Goal: Obtain resource: Download file/media

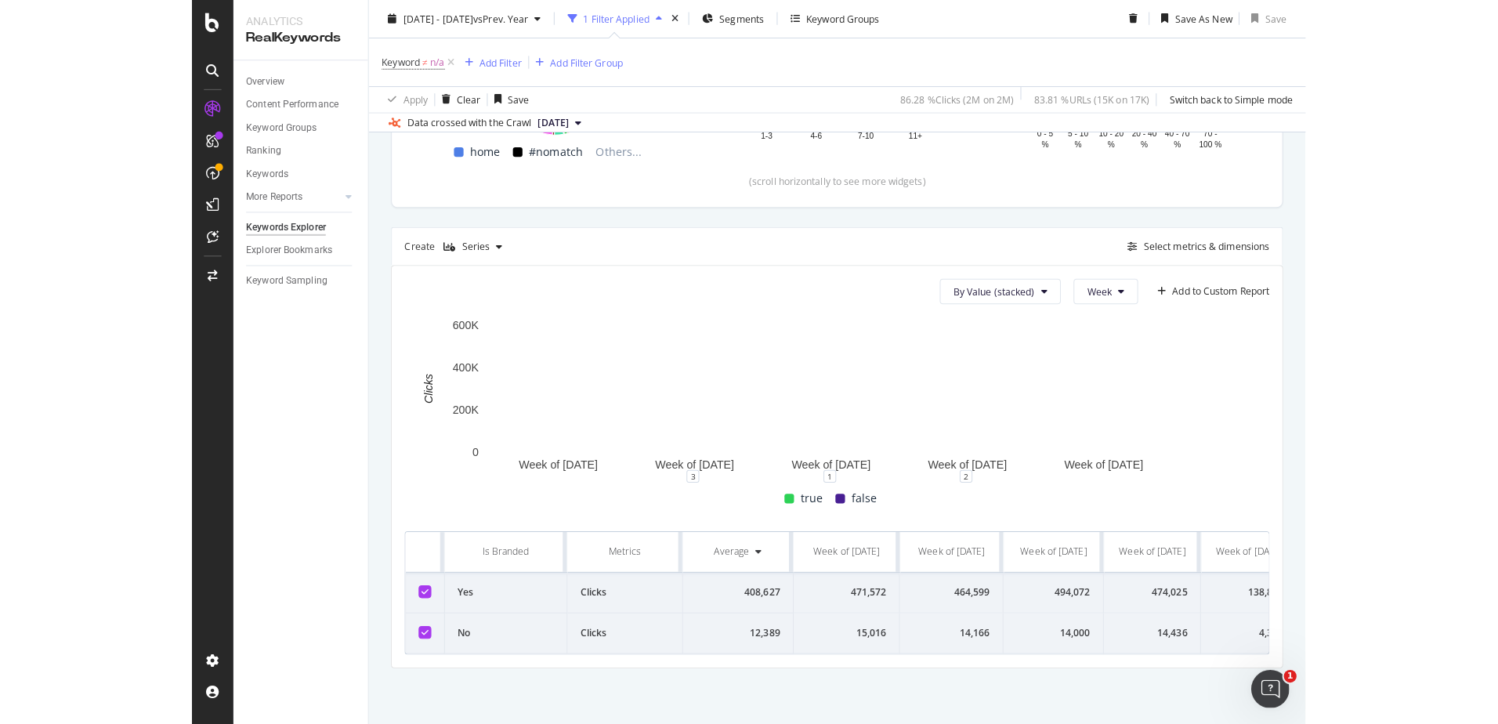
scroll to position [414, 0]
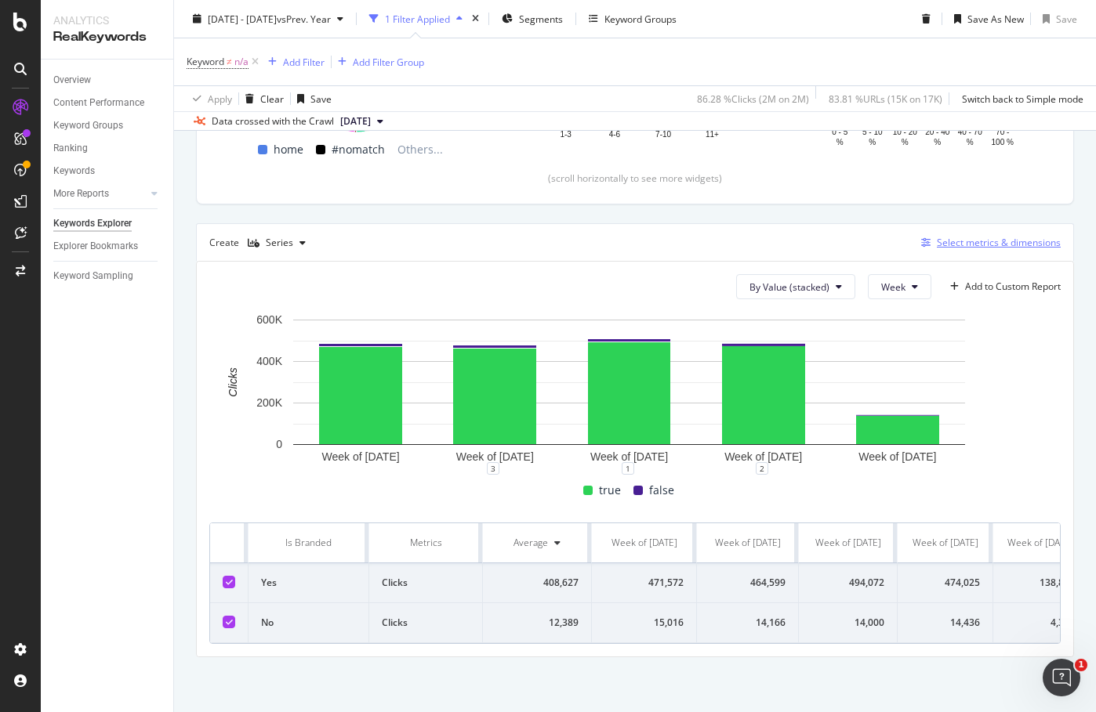
click at [1011, 236] on div "Select metrics & dimensions" at bounding box center [999, 242] width 124 height 13
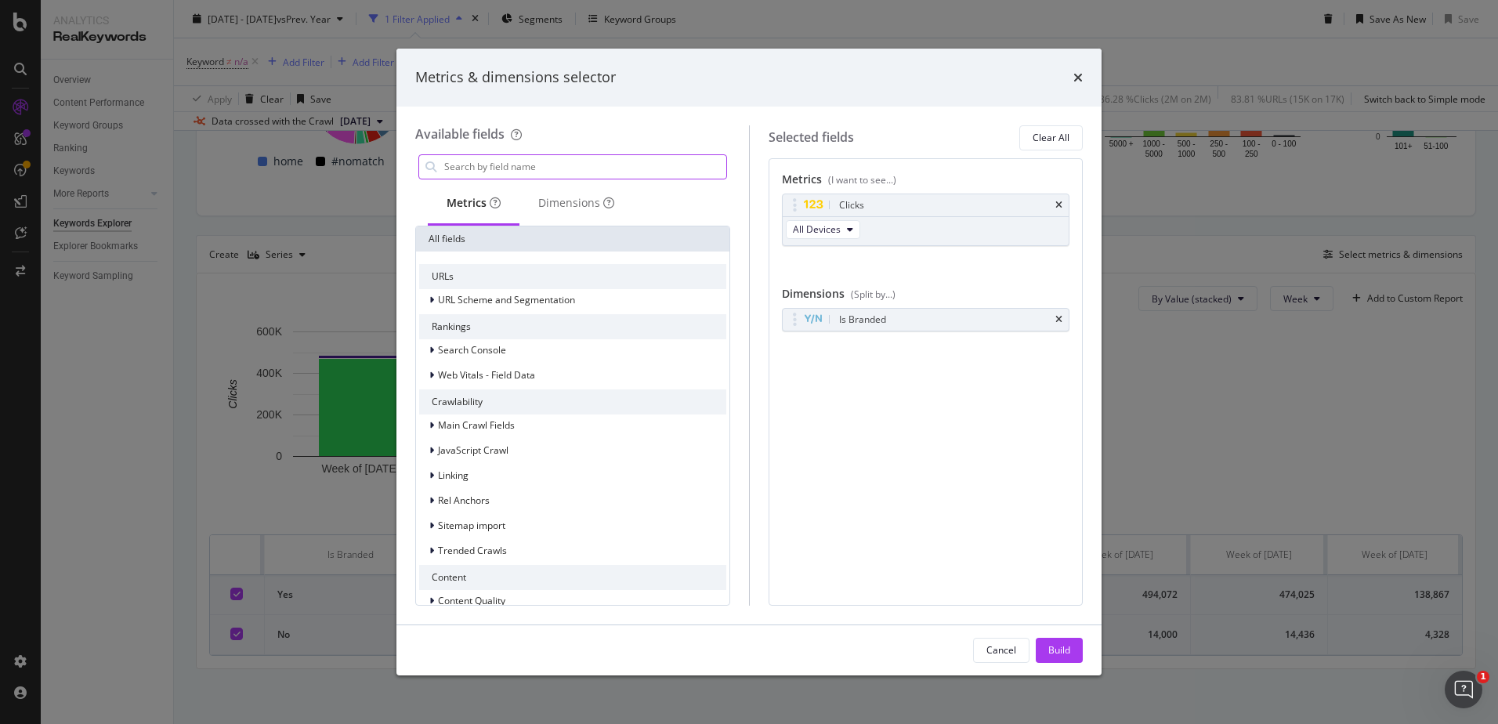
scroll to position [380, 0]
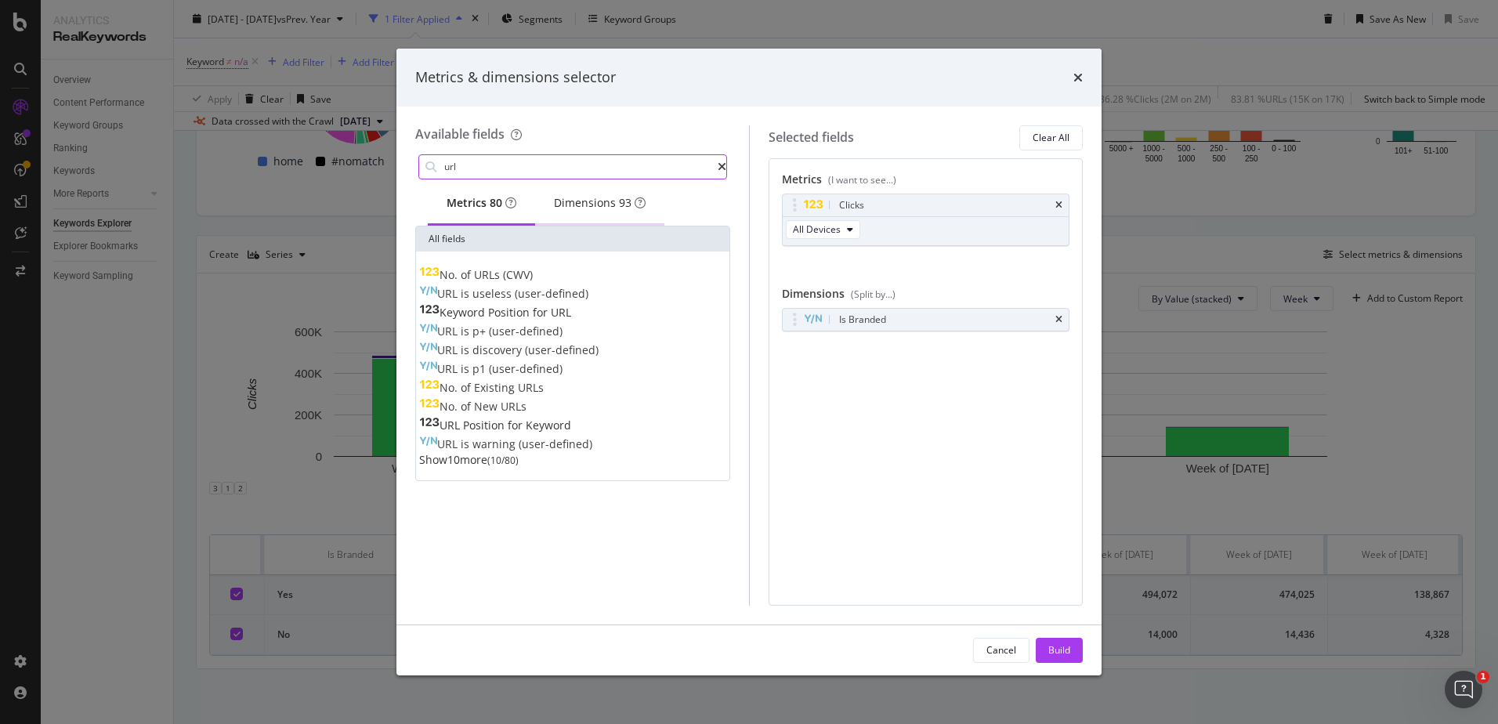
type input "url"
click at [622, 209] on div "Dimensions 93" at bounding box center [600, 203] width 92 height 16
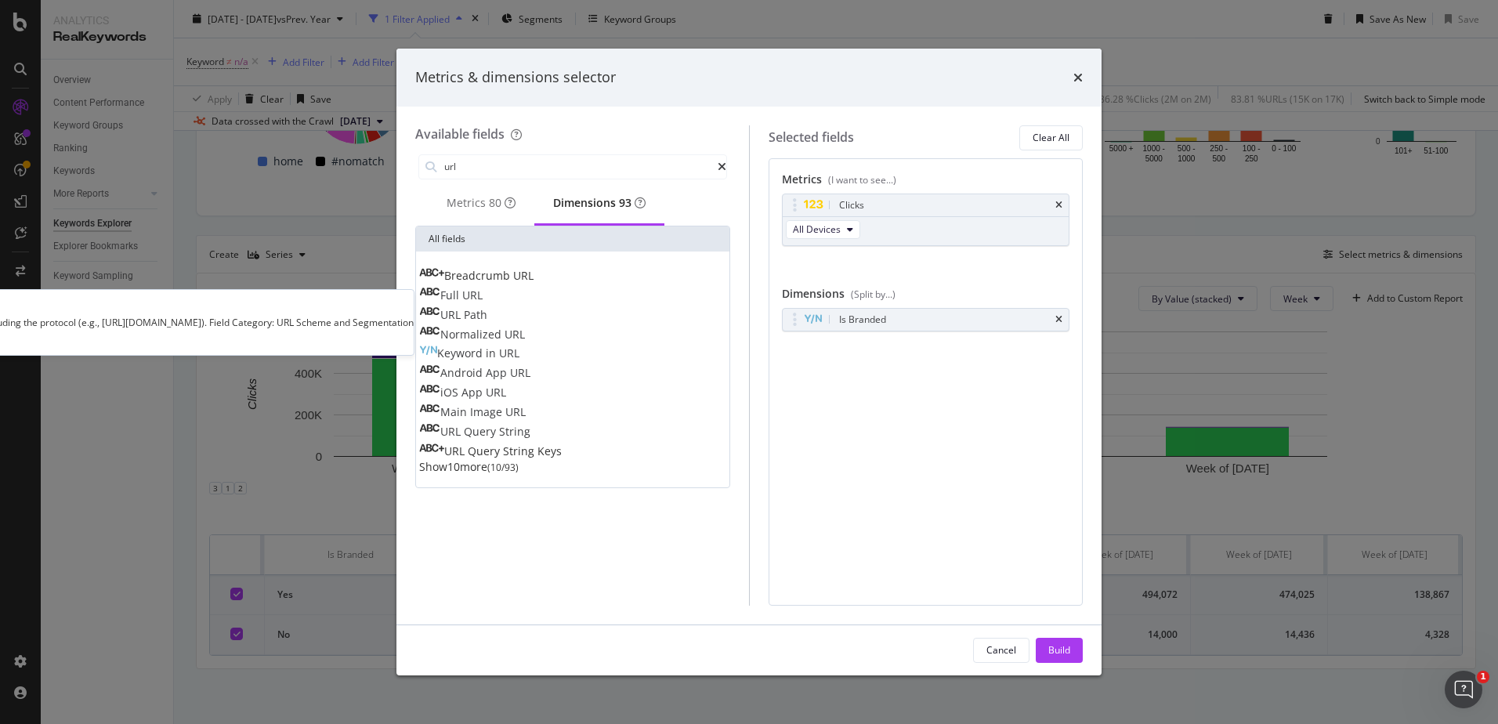
click at [483, 295] on div "Full URL" at bounding box center [450, 296] width 63 height 16
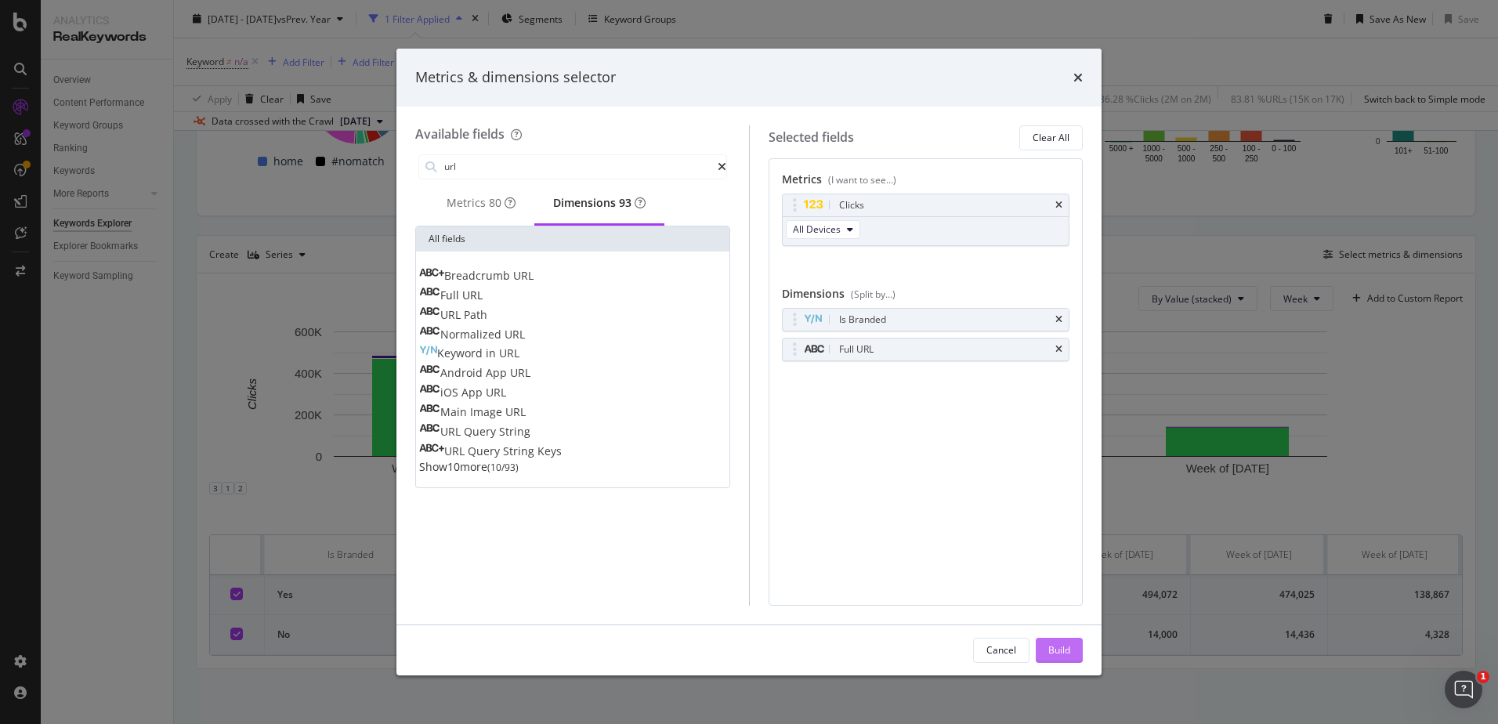
click at [1066, 652] on div "Build" at bounding box center [1060, 649] width 22 height 13
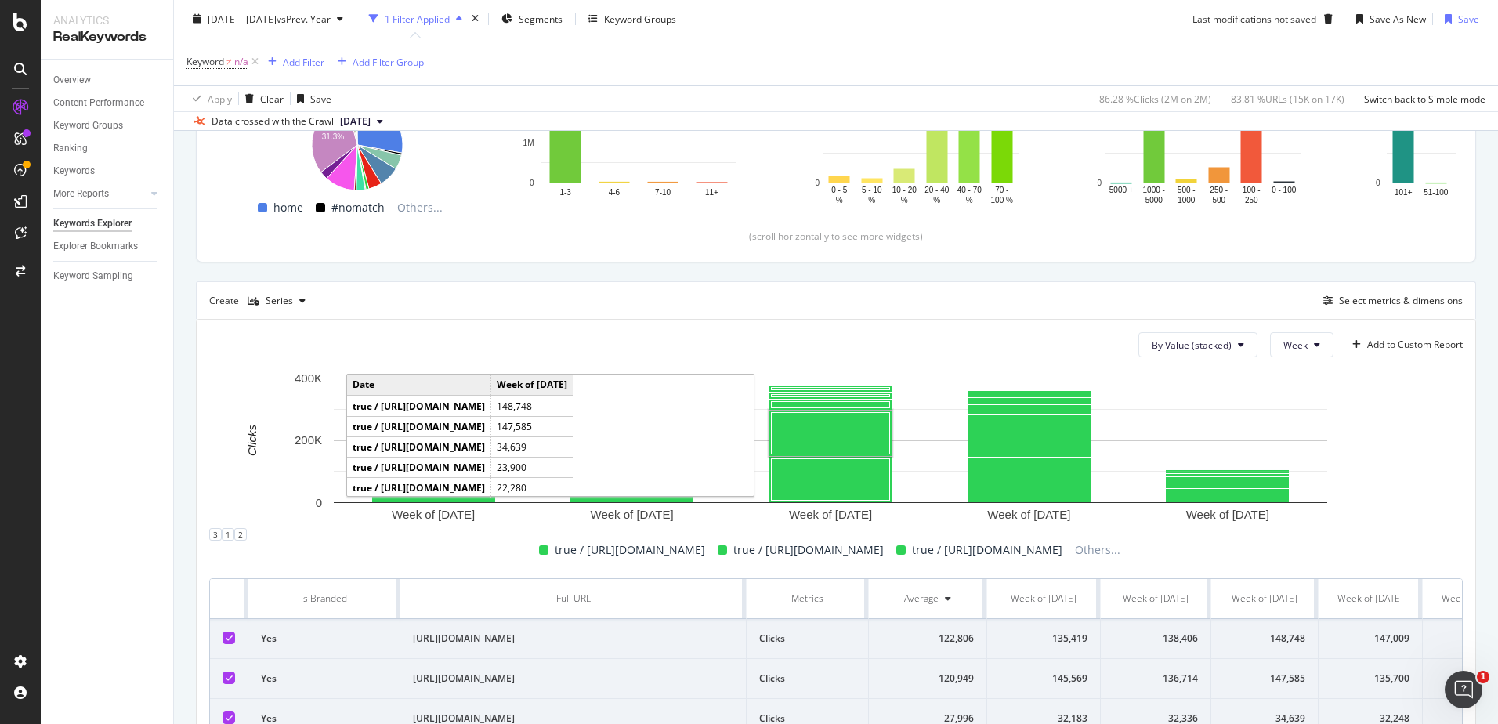
scroll to position [333, 0]
click at [331, 21] on span "vs Prev. Year" at bounding box center [304, 18] width 54 height 13
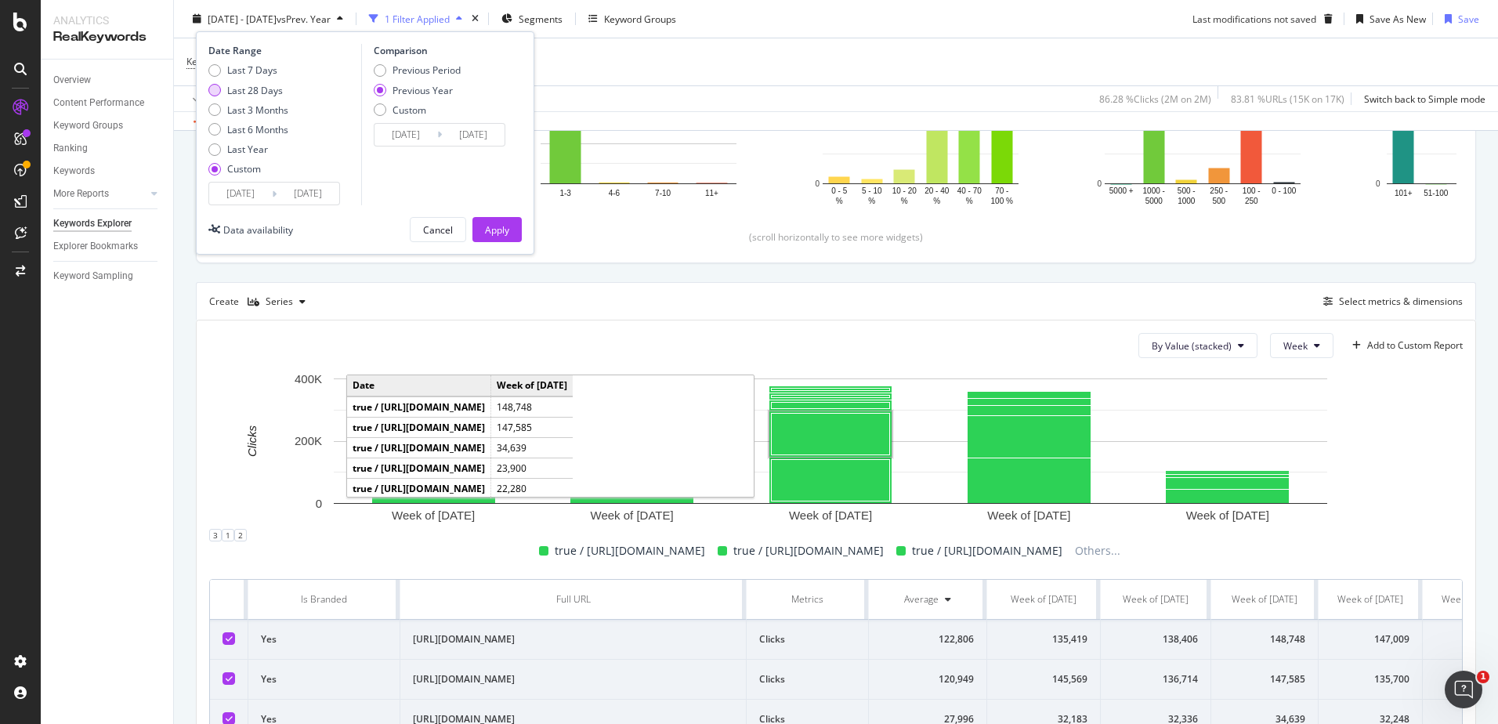
click at [253, 85] on div "Last 28 Days" at bounding box center [255, 89] width 56 height 13
type input "2025/09/14"
type input "2025/10/11"
type input "2024/09/15"
type input "2024/10/12"
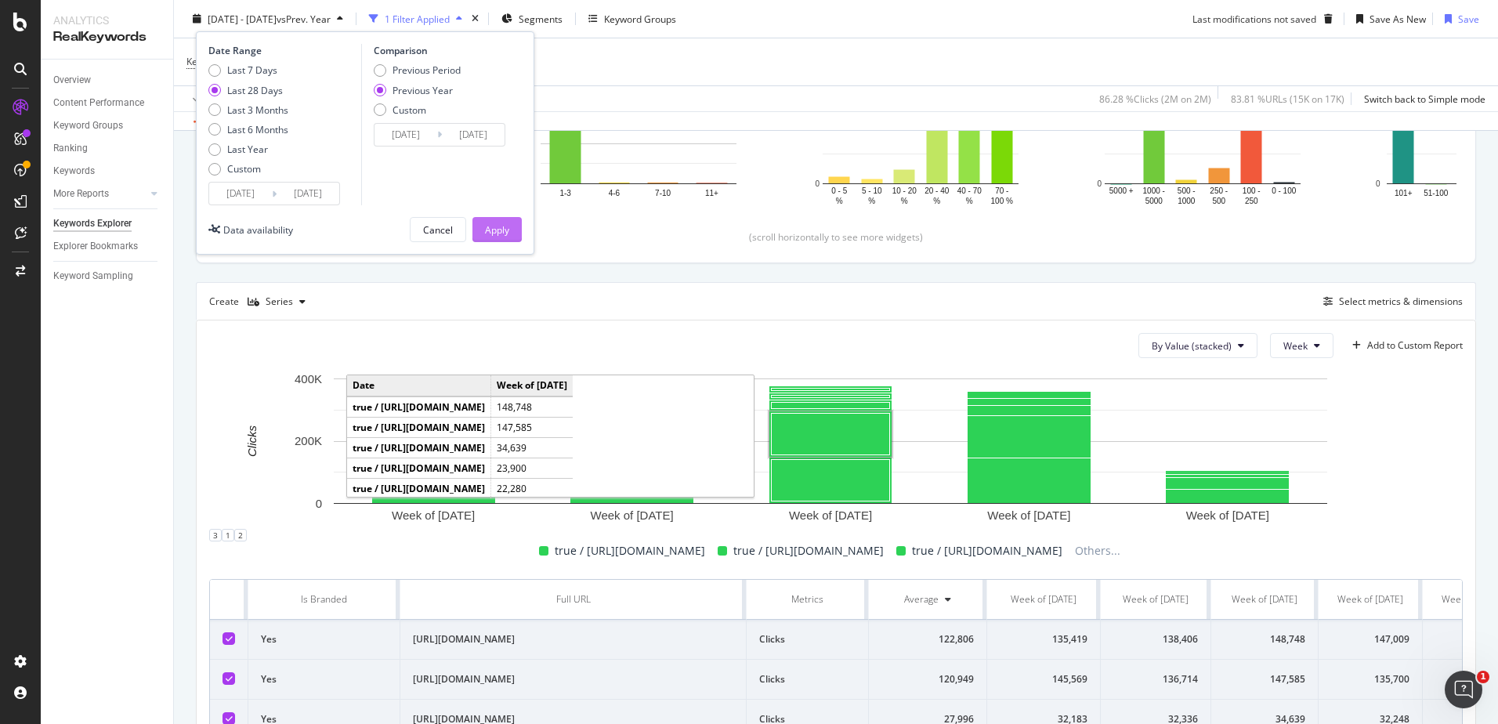
click at [490, 223] on div "Apply" at bounding box center [497, 229] width 24 height 13
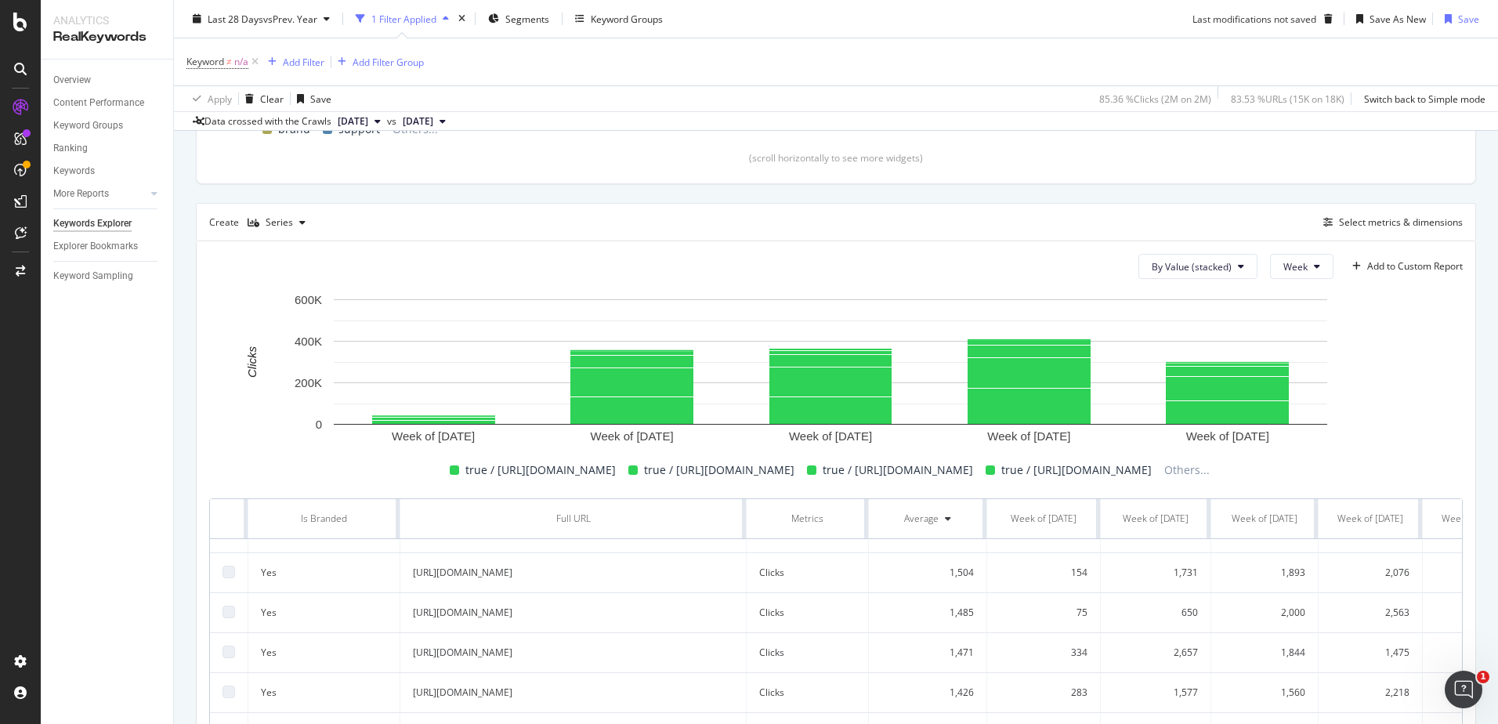
scroll to position [411, 0]
click at [1095, 226] on div "Select metrics & dimensions" at bounding box center [1401, 222] width 124 height 13
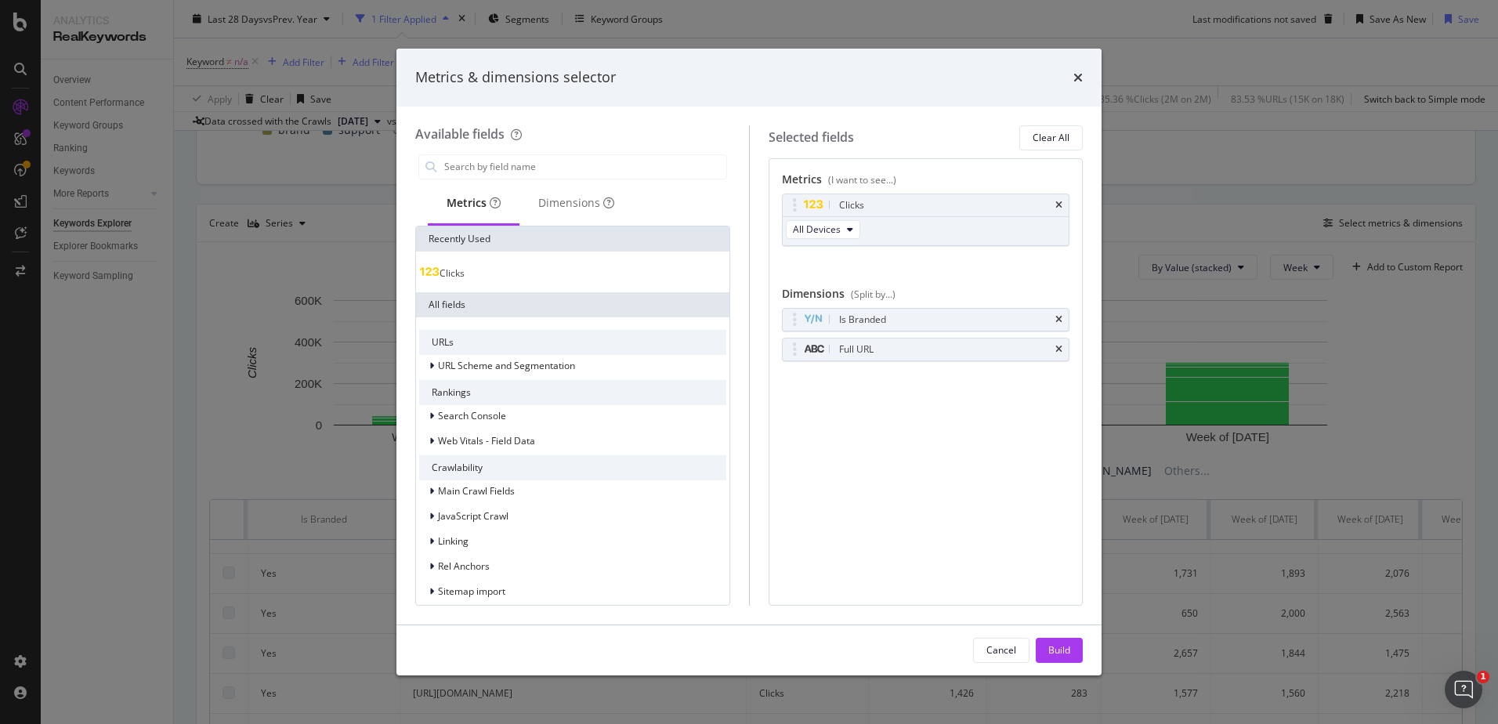
drag, startPoint x: 1079, startPoint y: 79, endPoint x: 757, endPoint y: 139, distance: 327.6
click at [1078, 82] on icon "times" at bounding box center [1078, 77] width 9 height 13
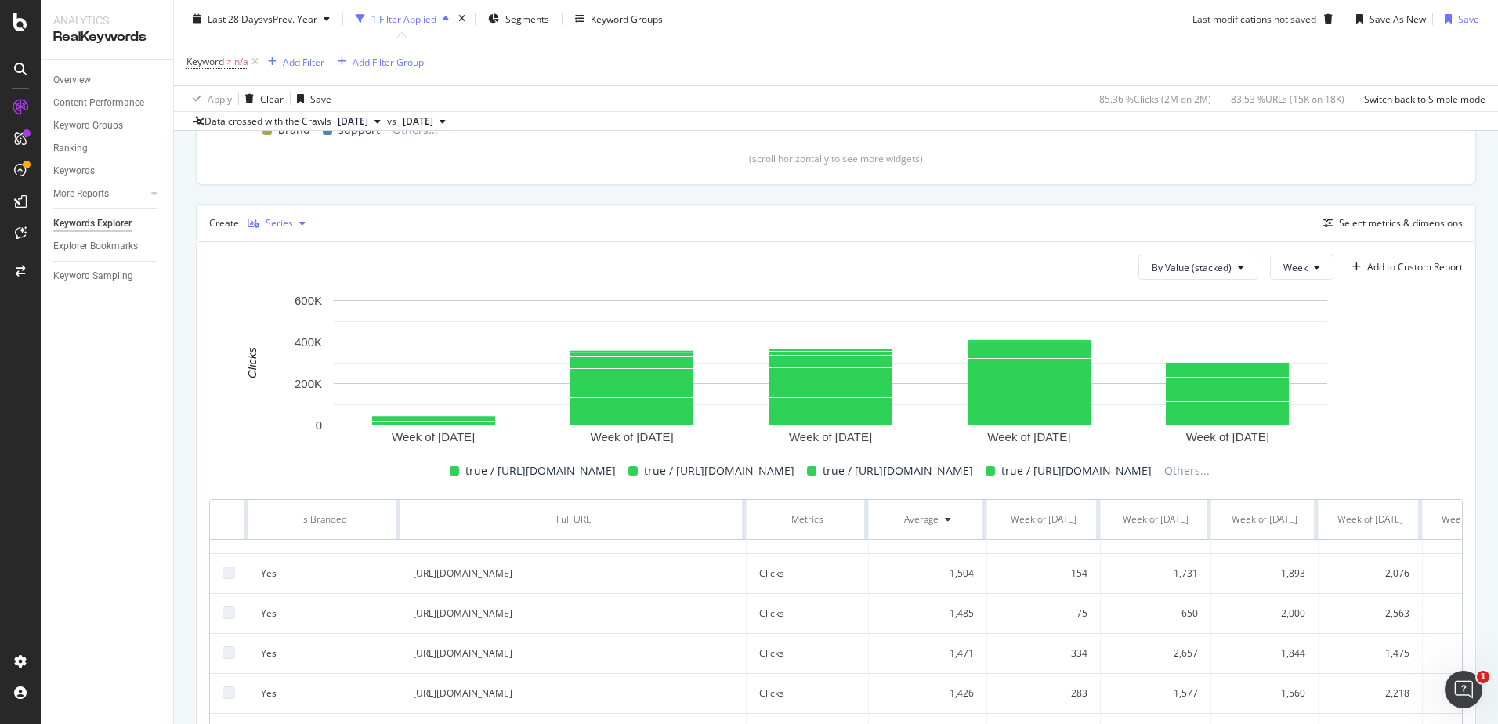
click at [286, 220] on div "Series" at bounding box center [279, 223] width 27 height 9
click at [291, 252] on div "Table" at bounding box center [291, 249] width 24 height 13
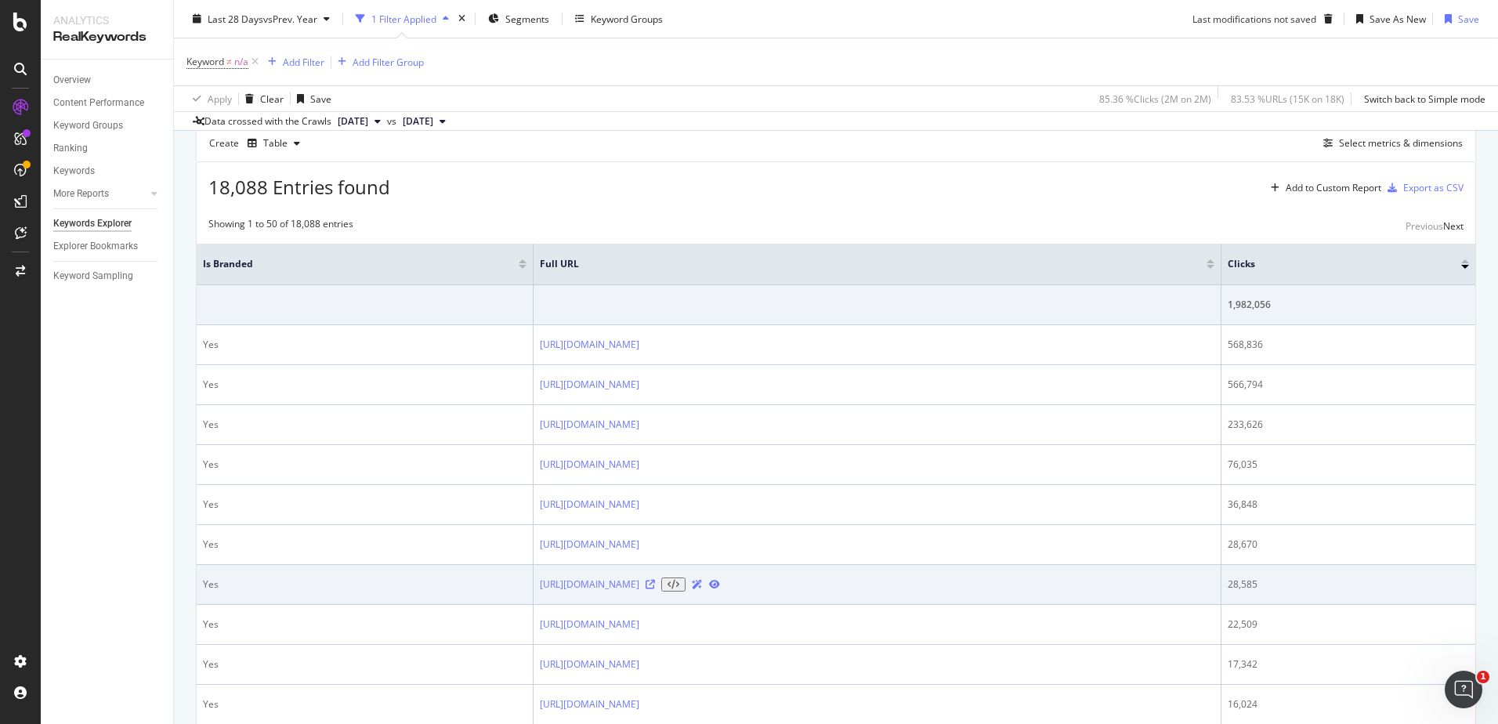
scroll to position [490, 0]
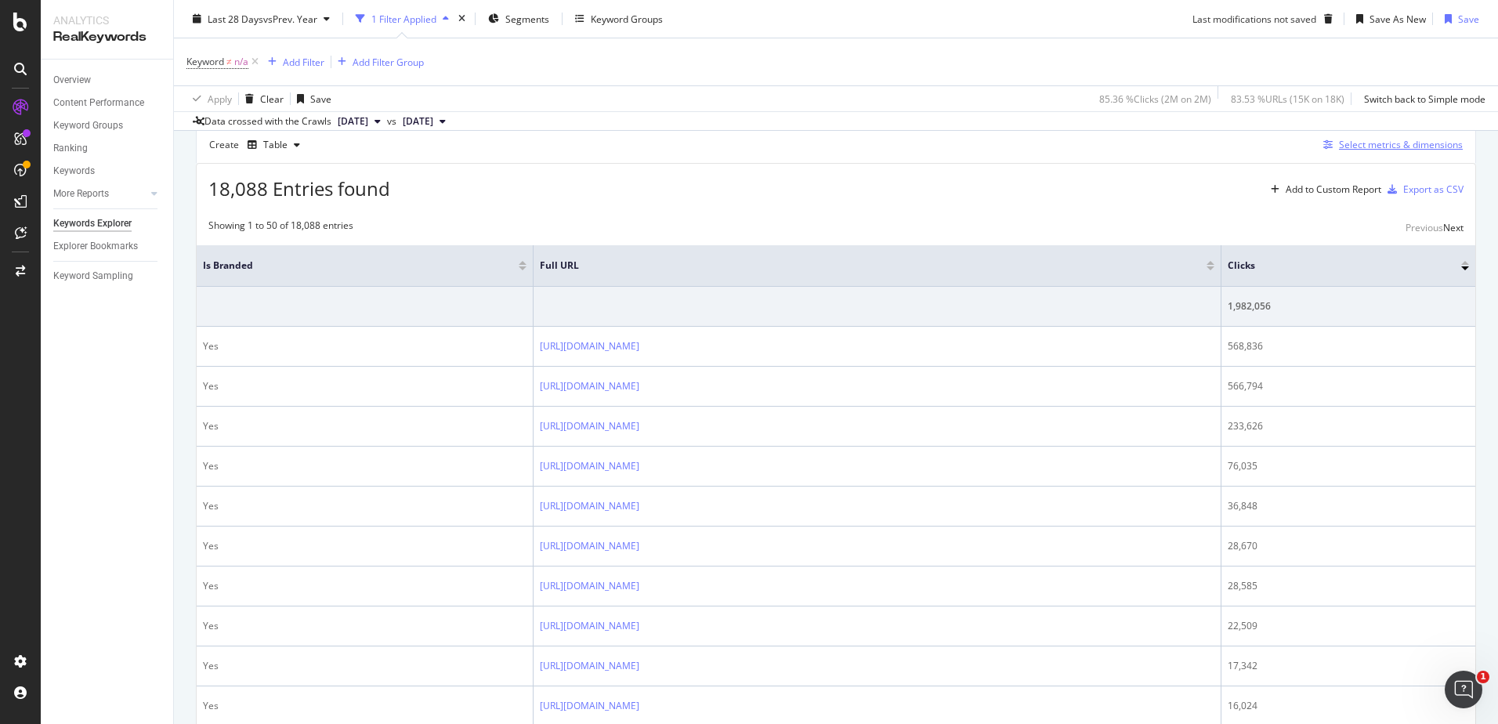
click at [1095, 139] on div "Select metrics & dimensions" at bounding box center [1401, 144] width 124 height 13
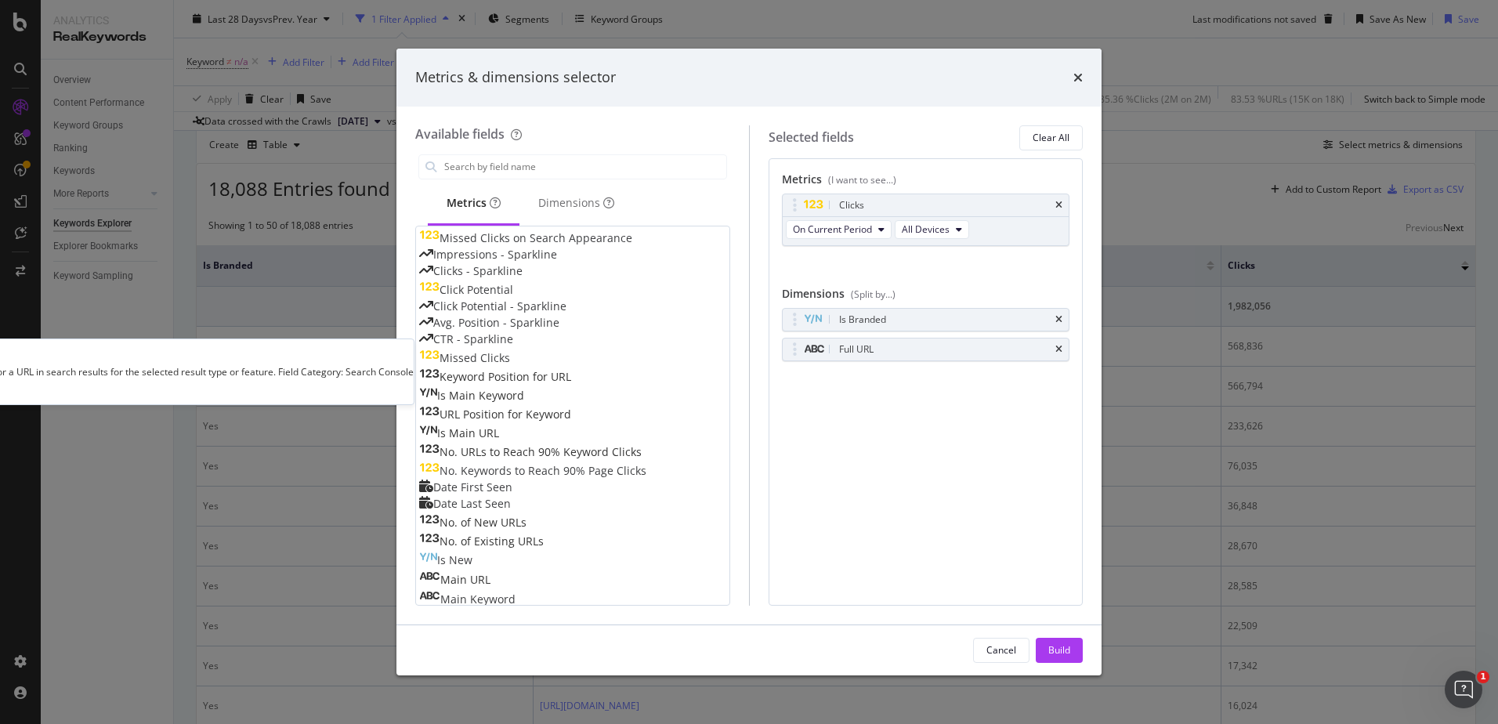
scroll to position [470, 0]
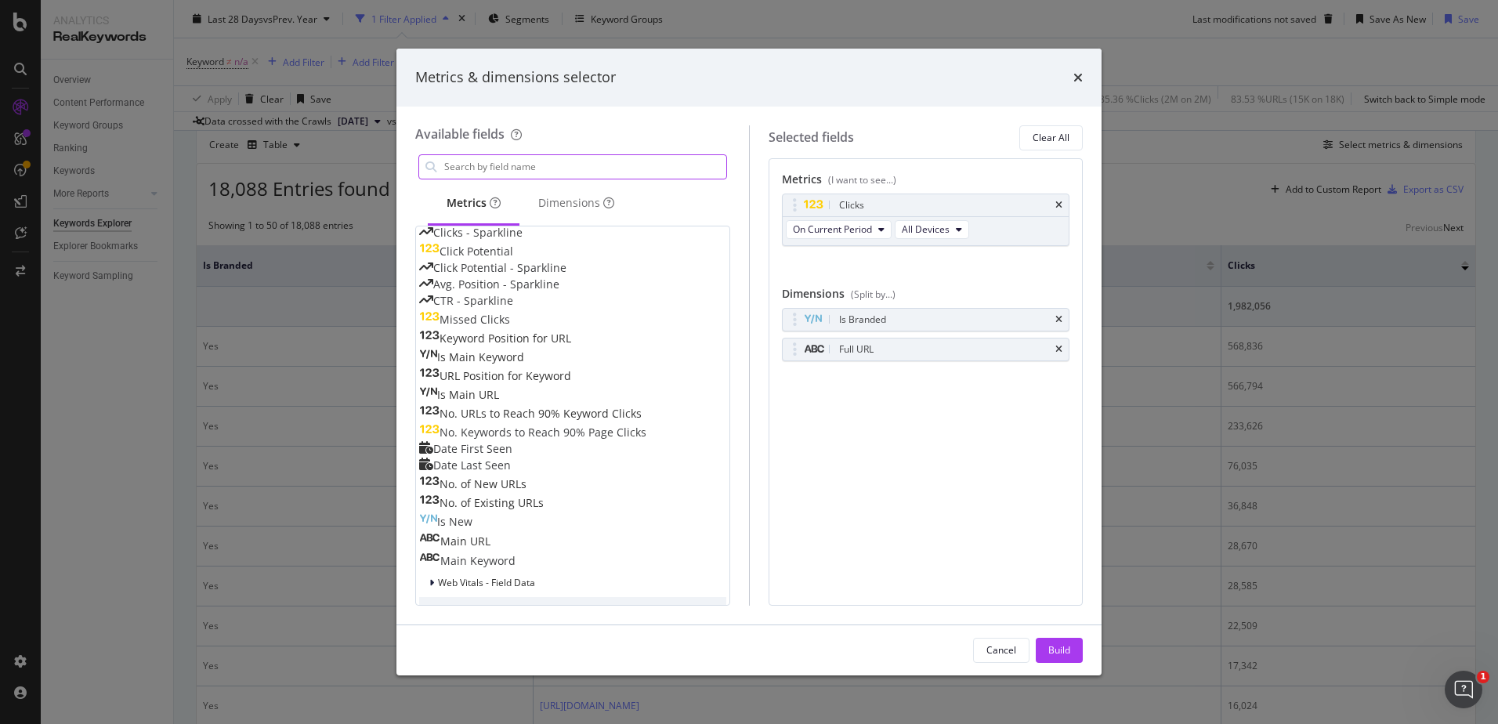
click at [528, 157] on input "modal" at bounding box center [585, 167] width 284 height 24
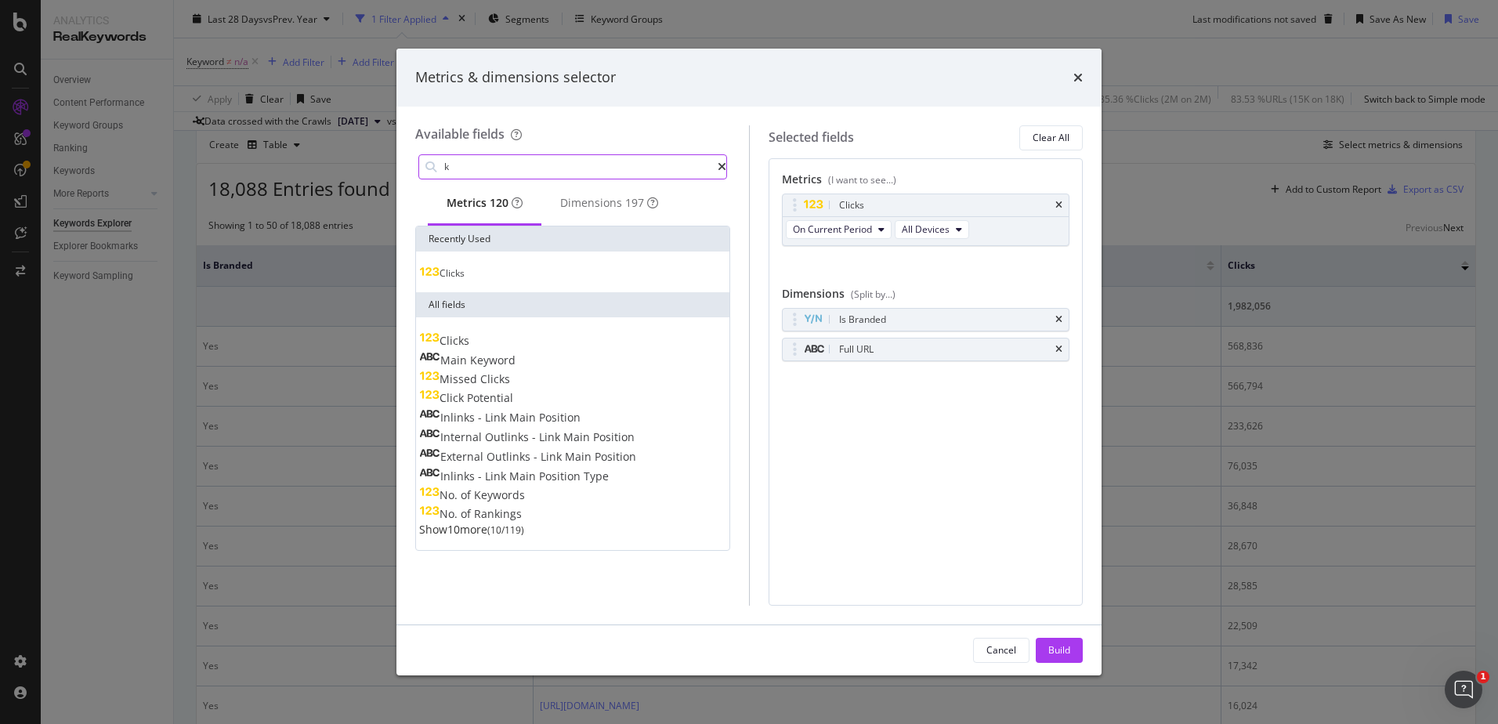
scroll to position [0, 0]
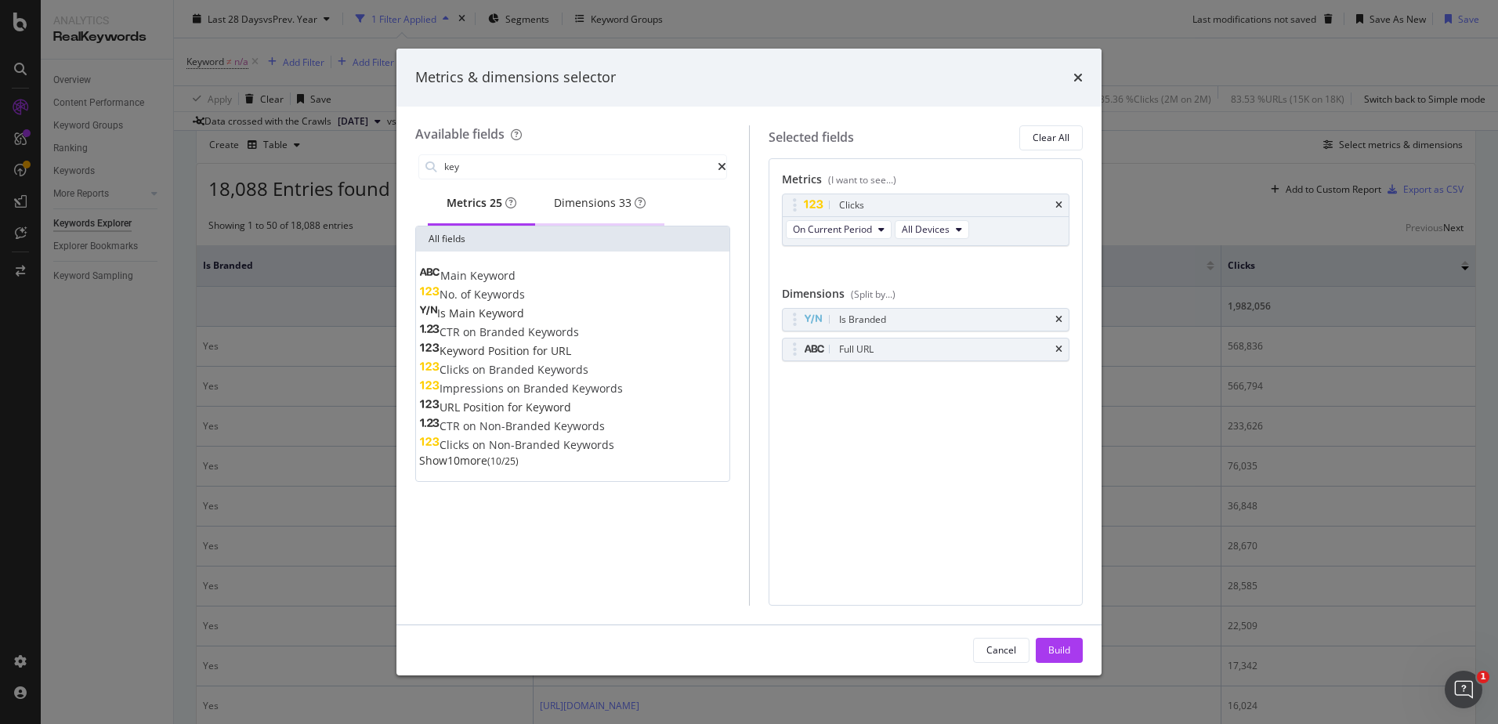
click at [620, 200] on div "Dimensions 33" at bounding box center [600, 203] width 92 height 16
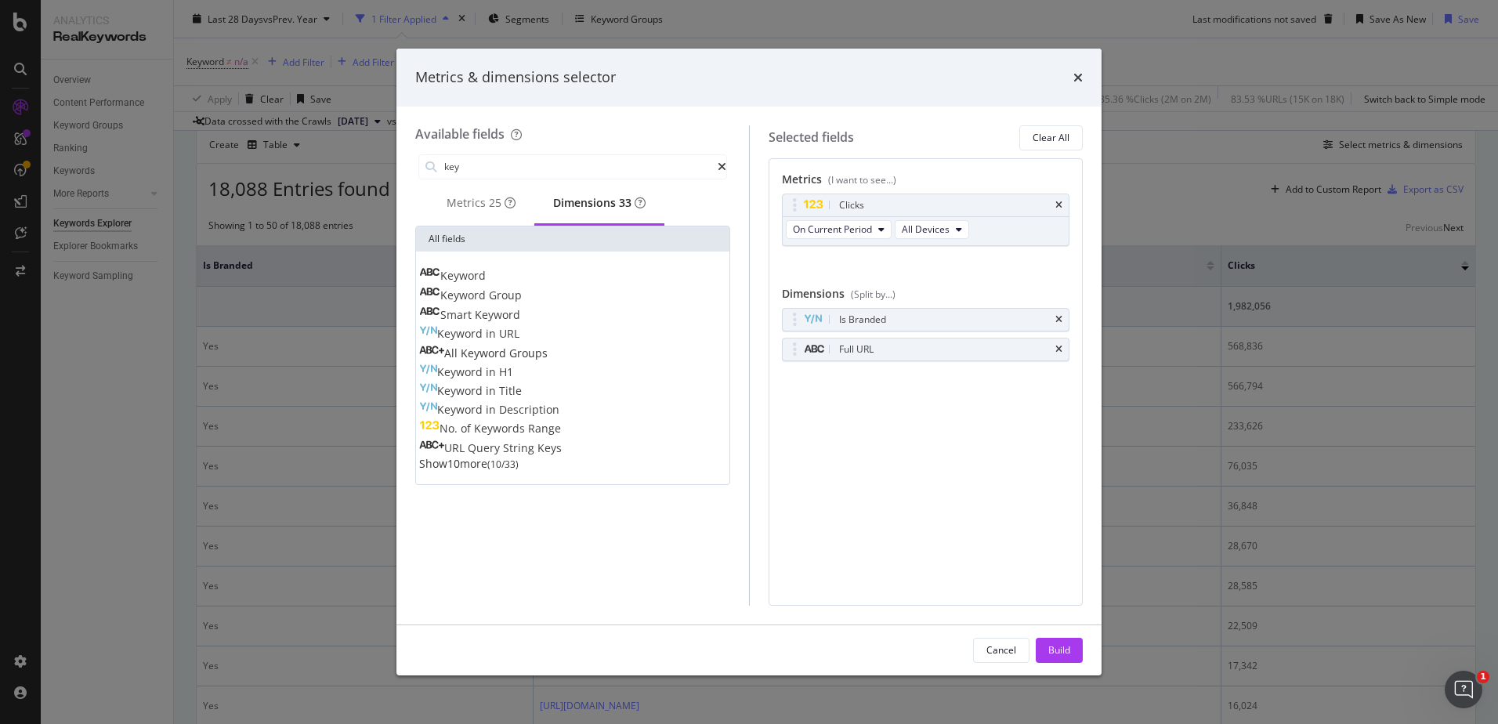
click at [486, 279] on span "Keyword" at bounding box center [462, 275] width 45 height 15
click at [489, 295] on span "Keyword" at bounding box center [464, 295] width 49 height 15
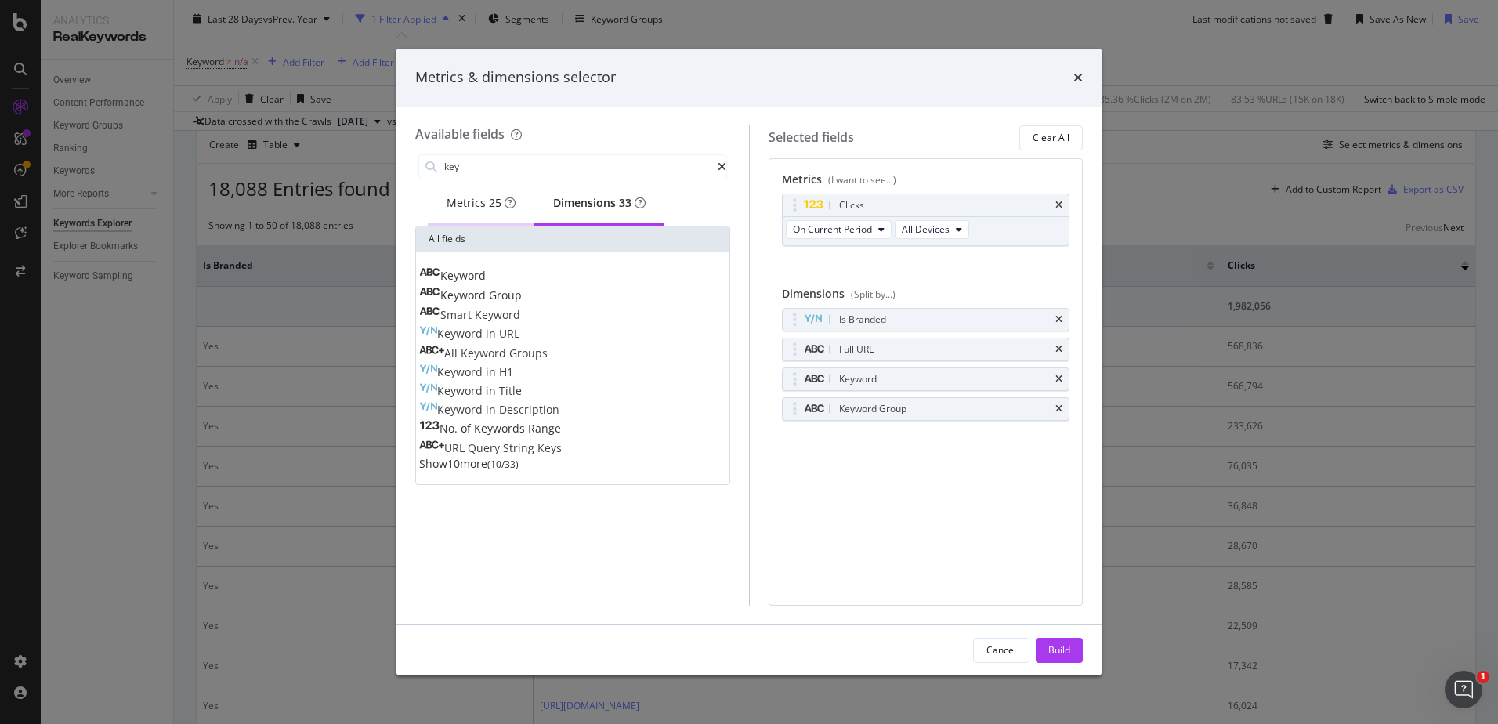
click at [512, 221] on div "Metrics 25" at bounding box center [481, 204] width 107 height 43
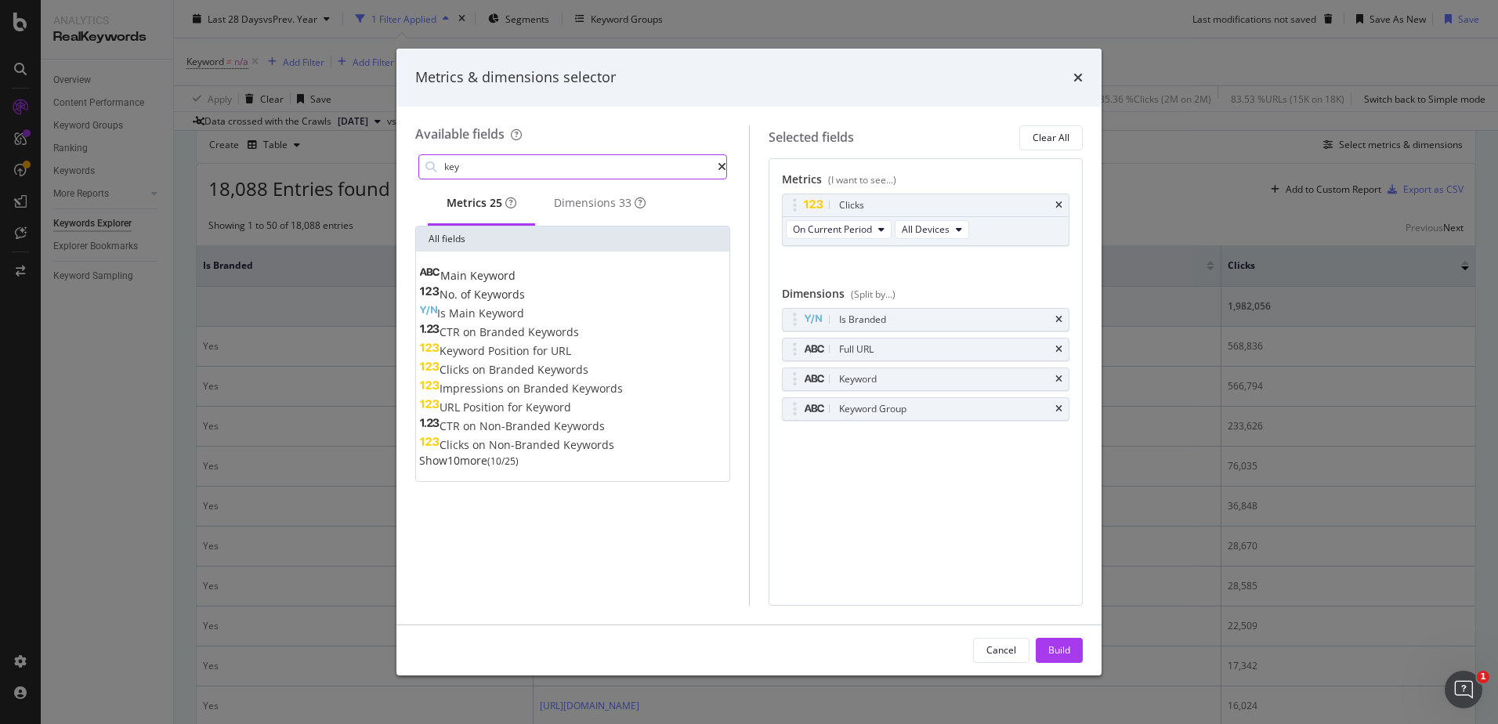
click at [526, 175] on input "key" at bounding box center [580, 167] width 275 height 24
click at [526, 176] on input "key" at bounding box center [580, 167] width 275 height 24
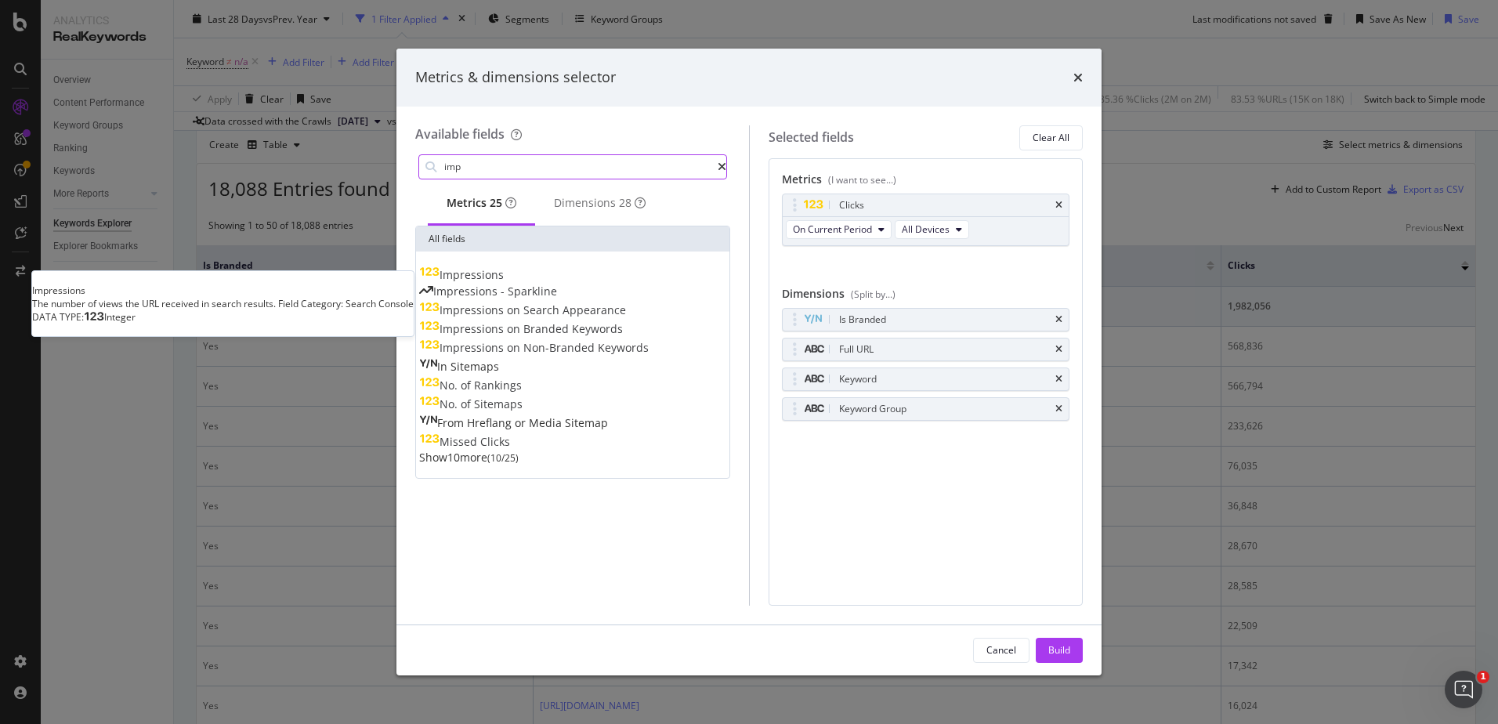
type input "imp"
click at [504, 279] on span "Impressions" at bounding box center [472, 274] width 64 height 15
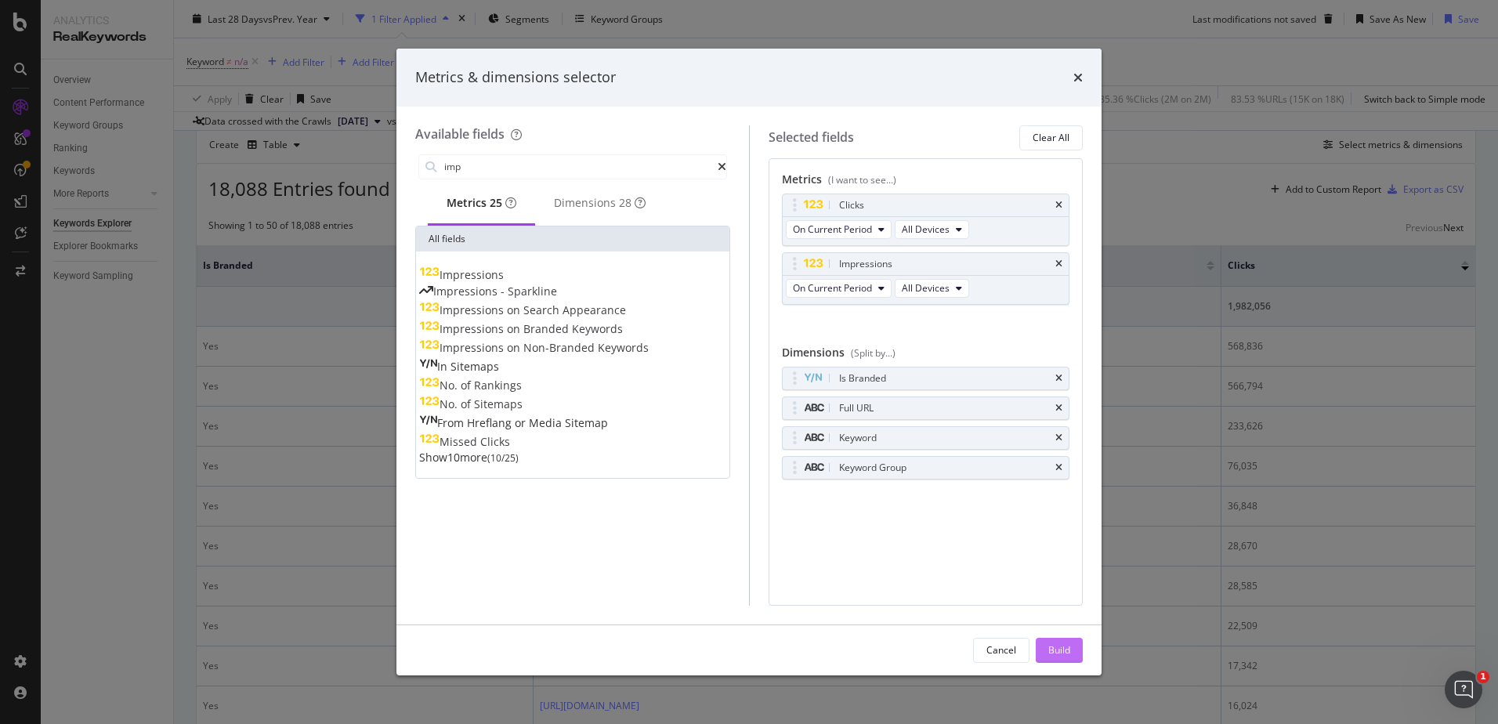
click at [1069, 656] on div "Build" at bounding box center [1060, 649] width 22 height 13
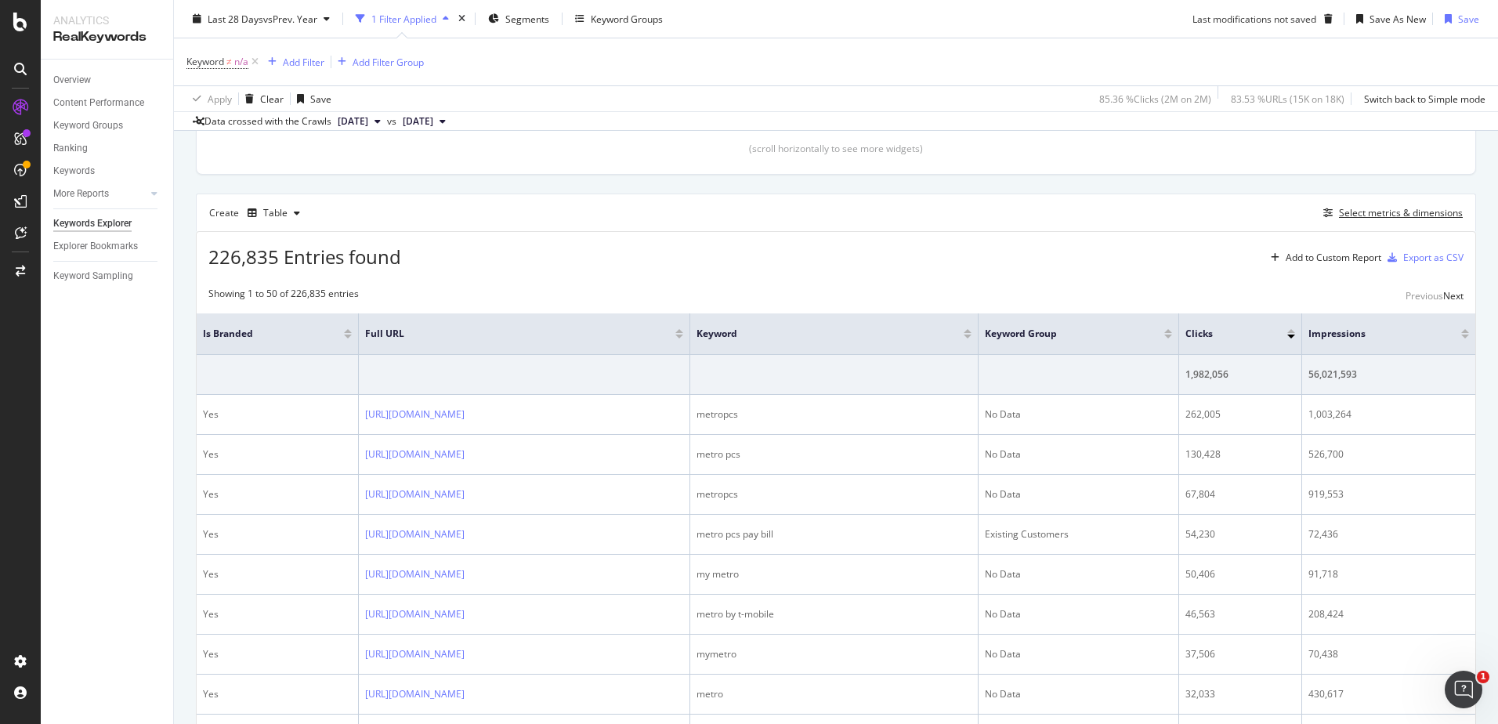
scroll to position [297, 0]
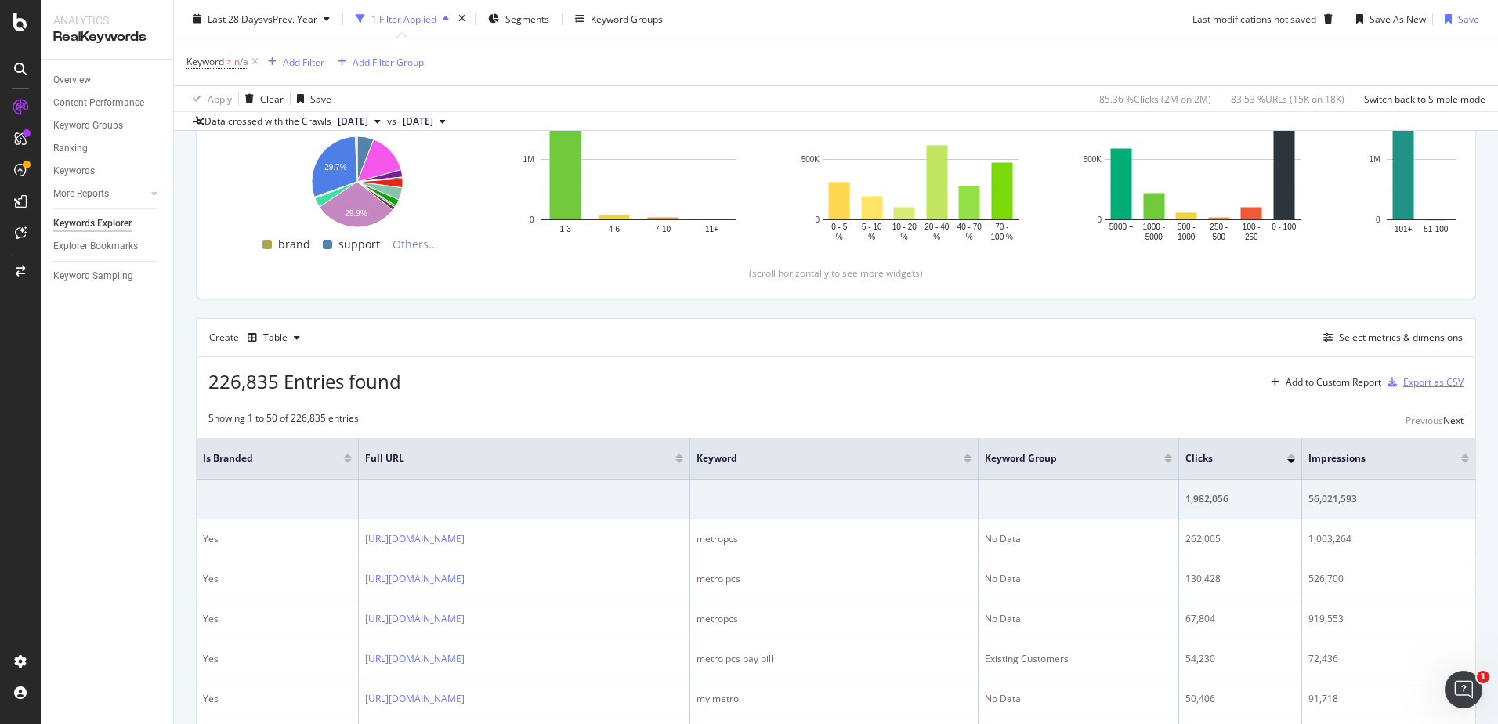
click at [1095, 380] on div "Export as CSV" at bounding box center [1434, 381] width 60 height 13
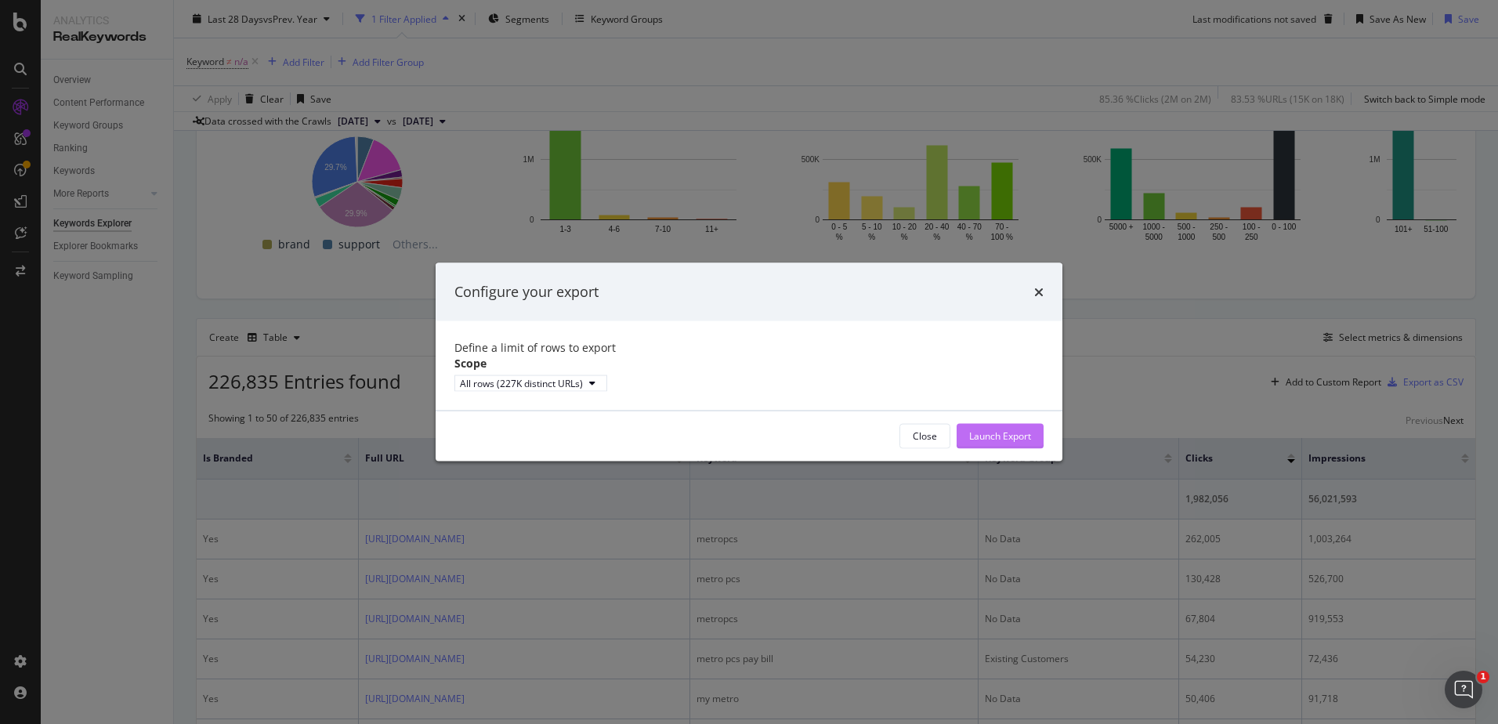
click at [998, 443] on div "Launch Export" at bounding box center [1000, 435] width 62 height 13
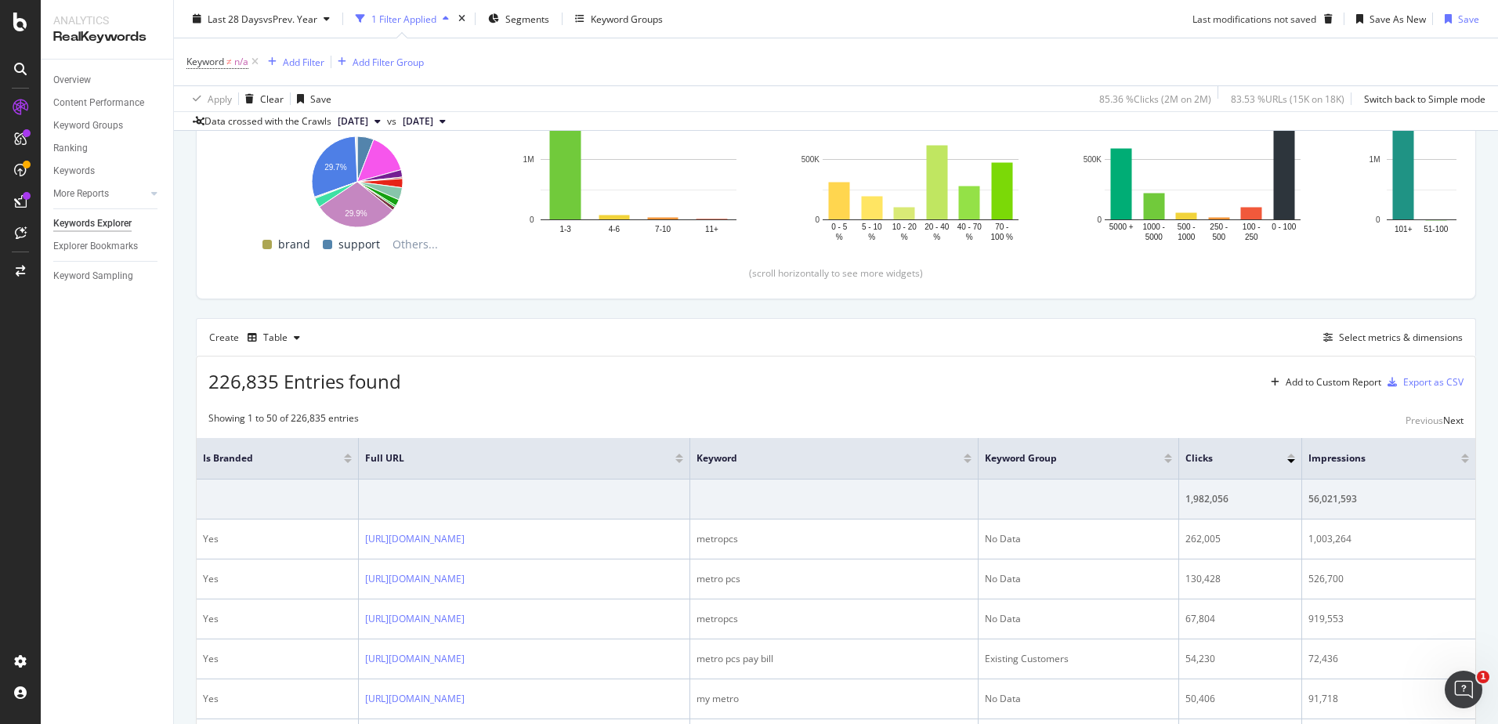
click at [966, 14] on div "Last 28 Days vs Prev. Year 1 Filter Applied Segments Keyword Groups Last modifi…" at bounding box center [836, 21] width 1324 height 31
